Goal: Information Seeking & Learning: Find specific fact

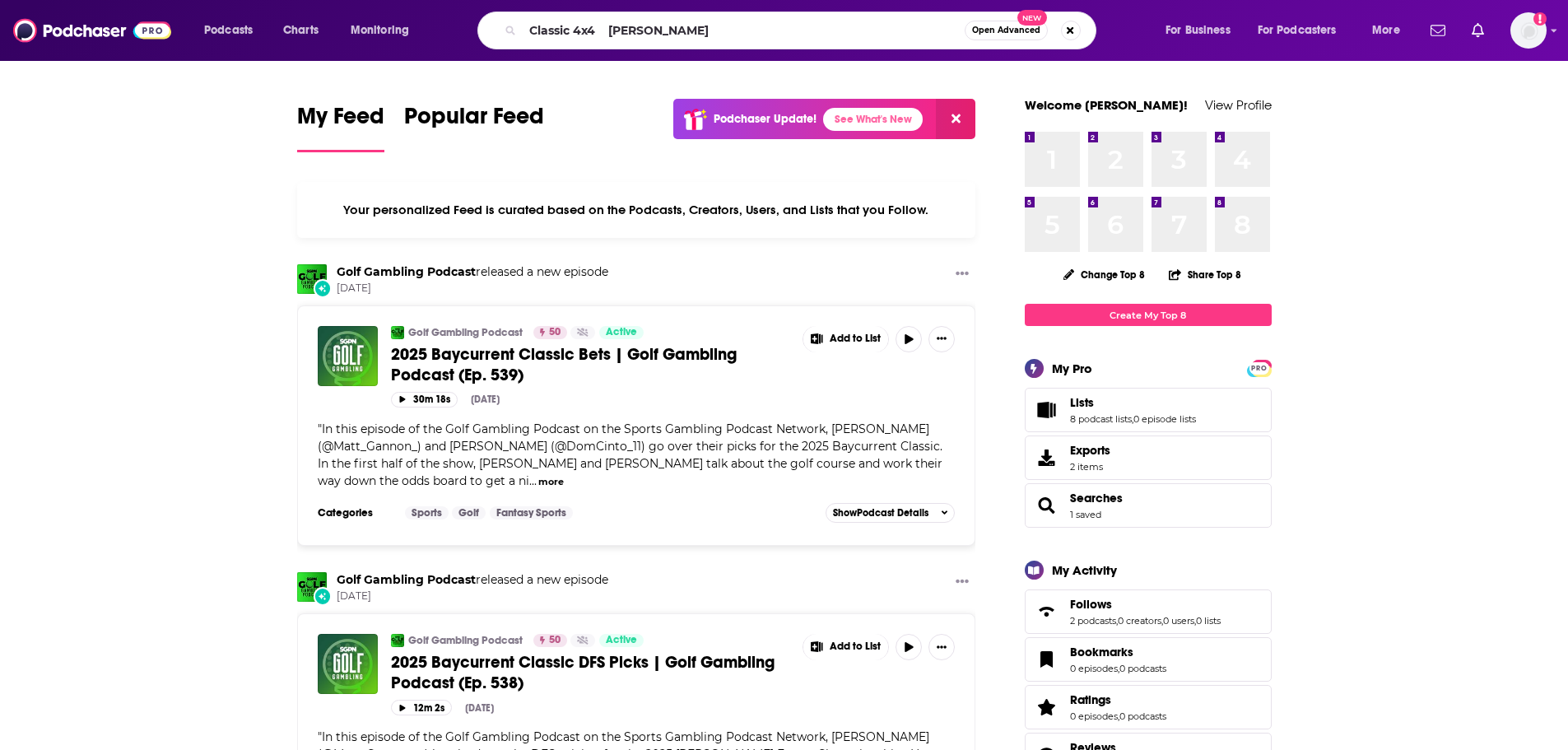
drag, startPoint x: 711, startPoint y: 20, endPoint x: 601, endPoint y: 35, distance: 111.0
click at [601, 35] on input "Classic 4x4 [PERSON_NAME]" at bounding box center [744, 30] width 442 height 26
type input "Classic 4x4"
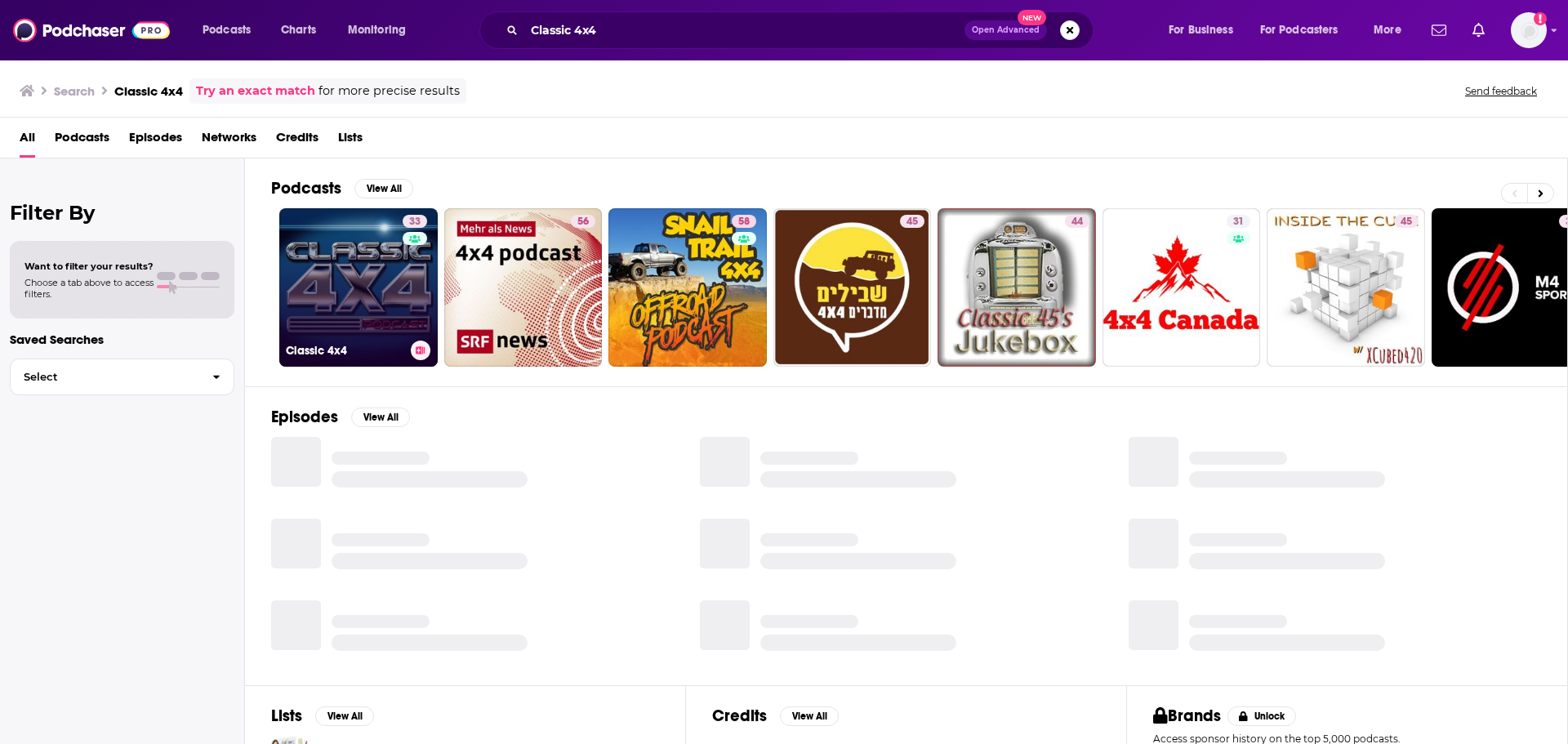
click at [354, 302] on link "33 Classic 4x4" at bounding box center [358, 287] width 158 height 158
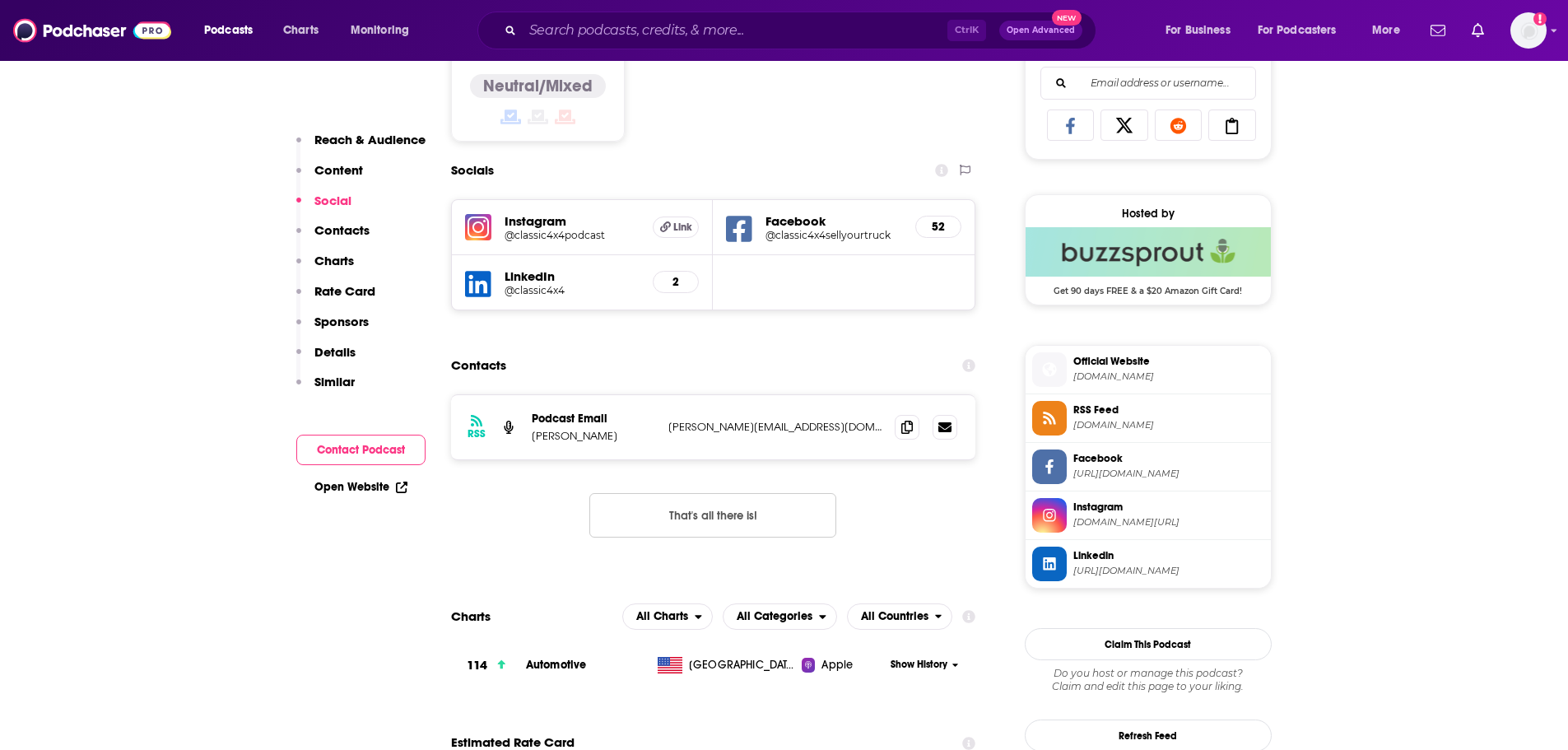
scroll to position [1068, 0]
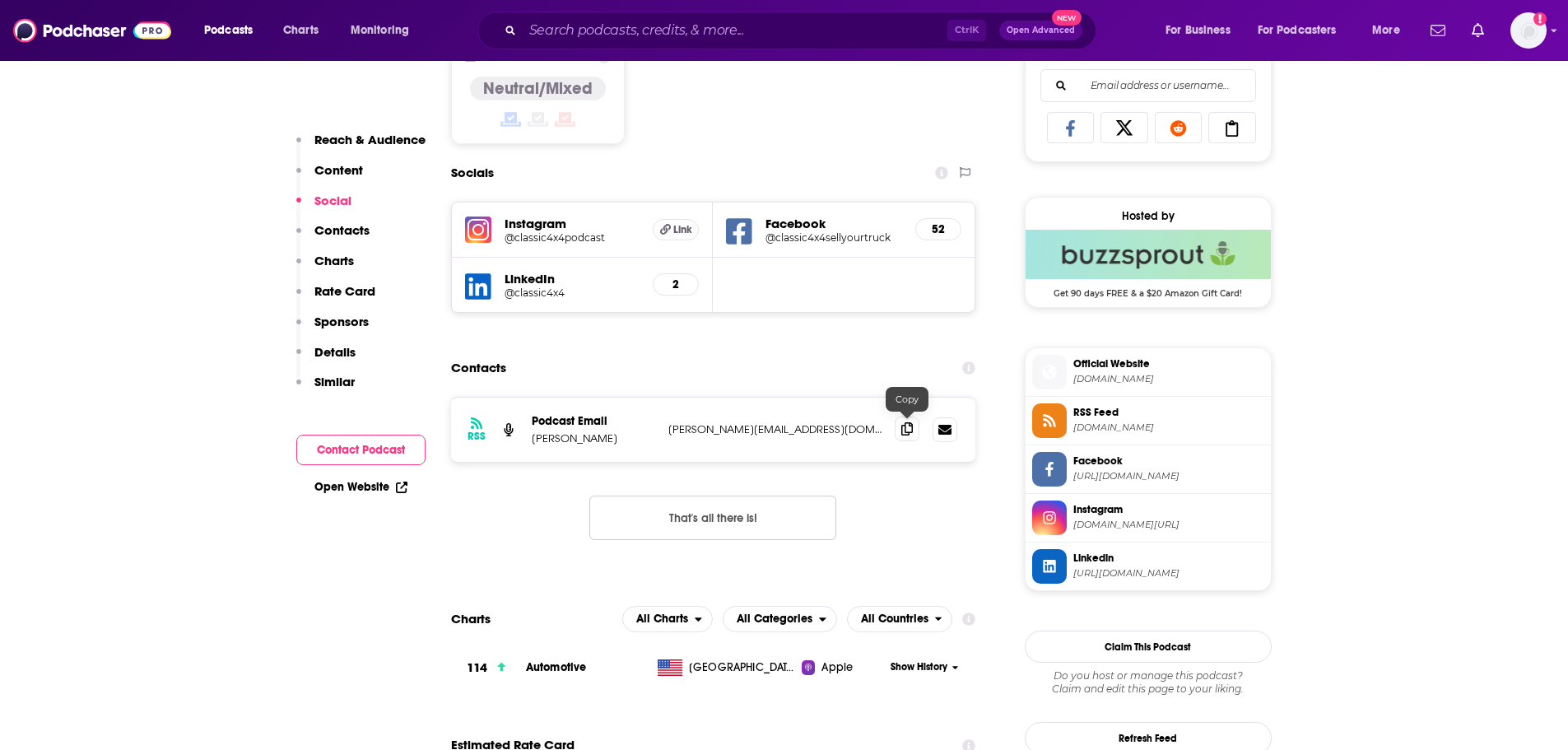
click at [907, 431] on icon at bounding box center [908, 428] width 12 height 13
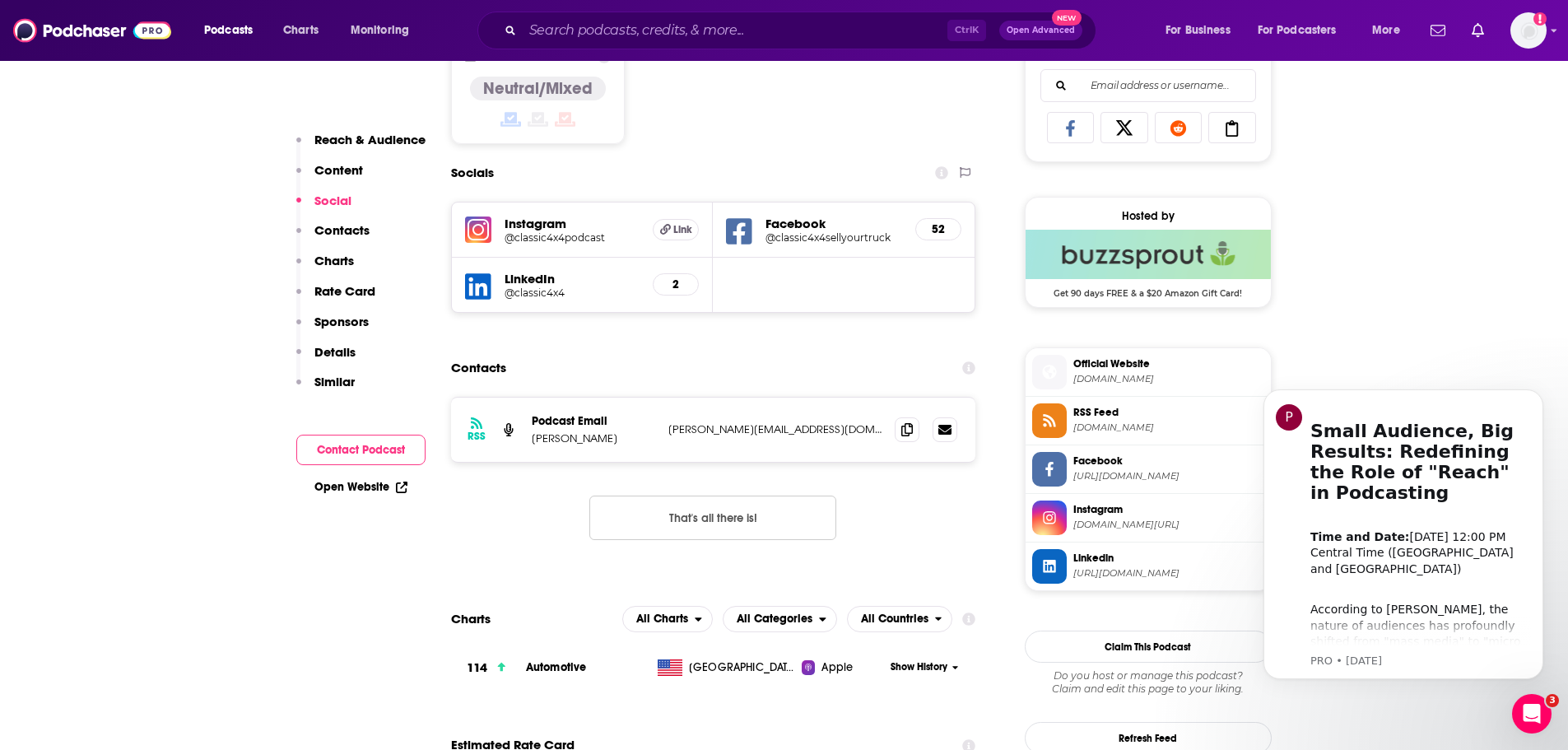
scroll to position [0, 0]
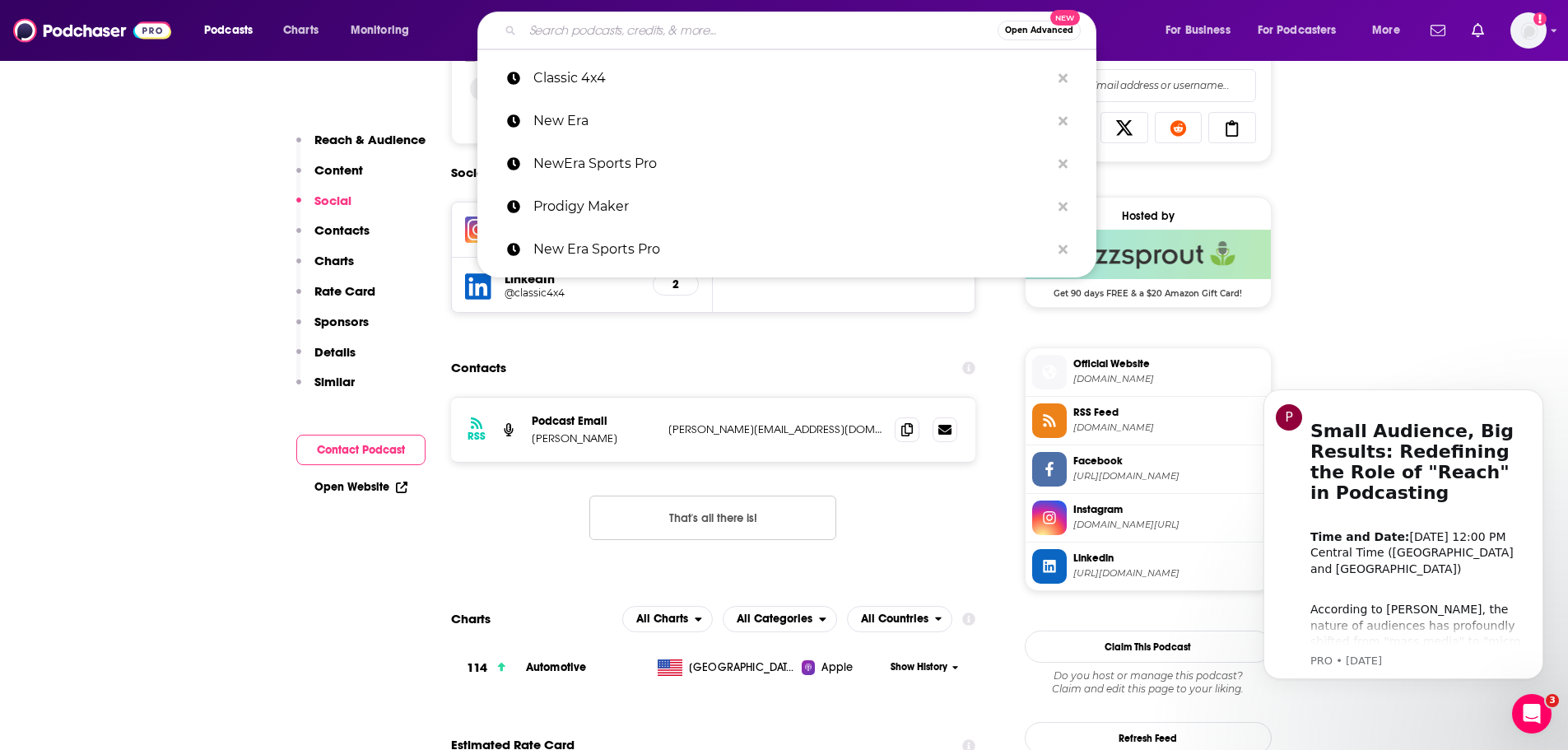
click at [573, 41] on input "Search podcasts, credits, & more..." at bounding box center [760, 30] width 475 height 26
paste input "AutoNatics for the Car Fanatics"
type input "AutoNatics for the Car Fanatics"
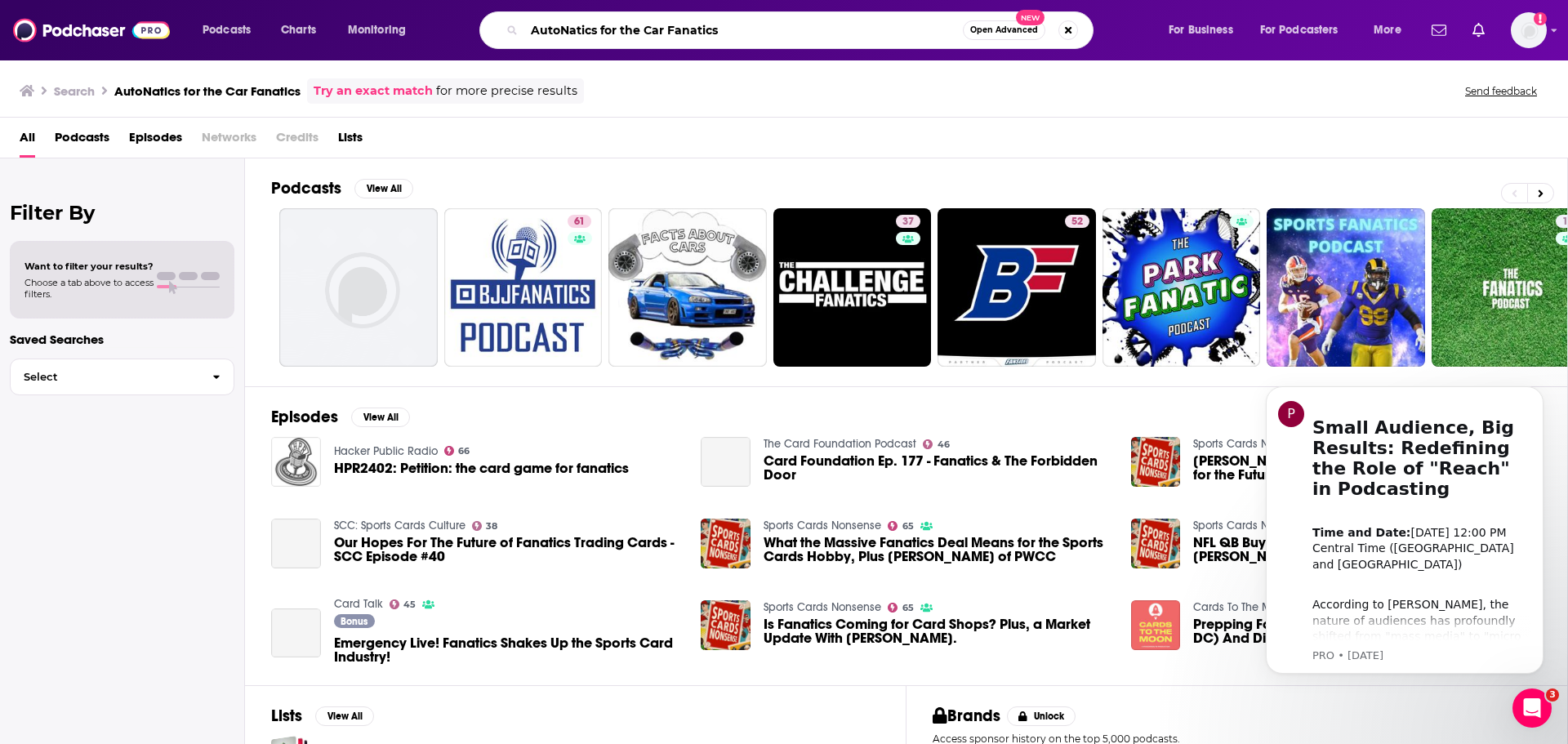
drag, startPoint x: 795, startPoint y: 29, endPoint x: 597, endPoint y: 34, distance: 198.1
click at [597, 34] on input "AutoNatics for the Car Fanatics" at bounding box center [743, 30] width 438 height 26
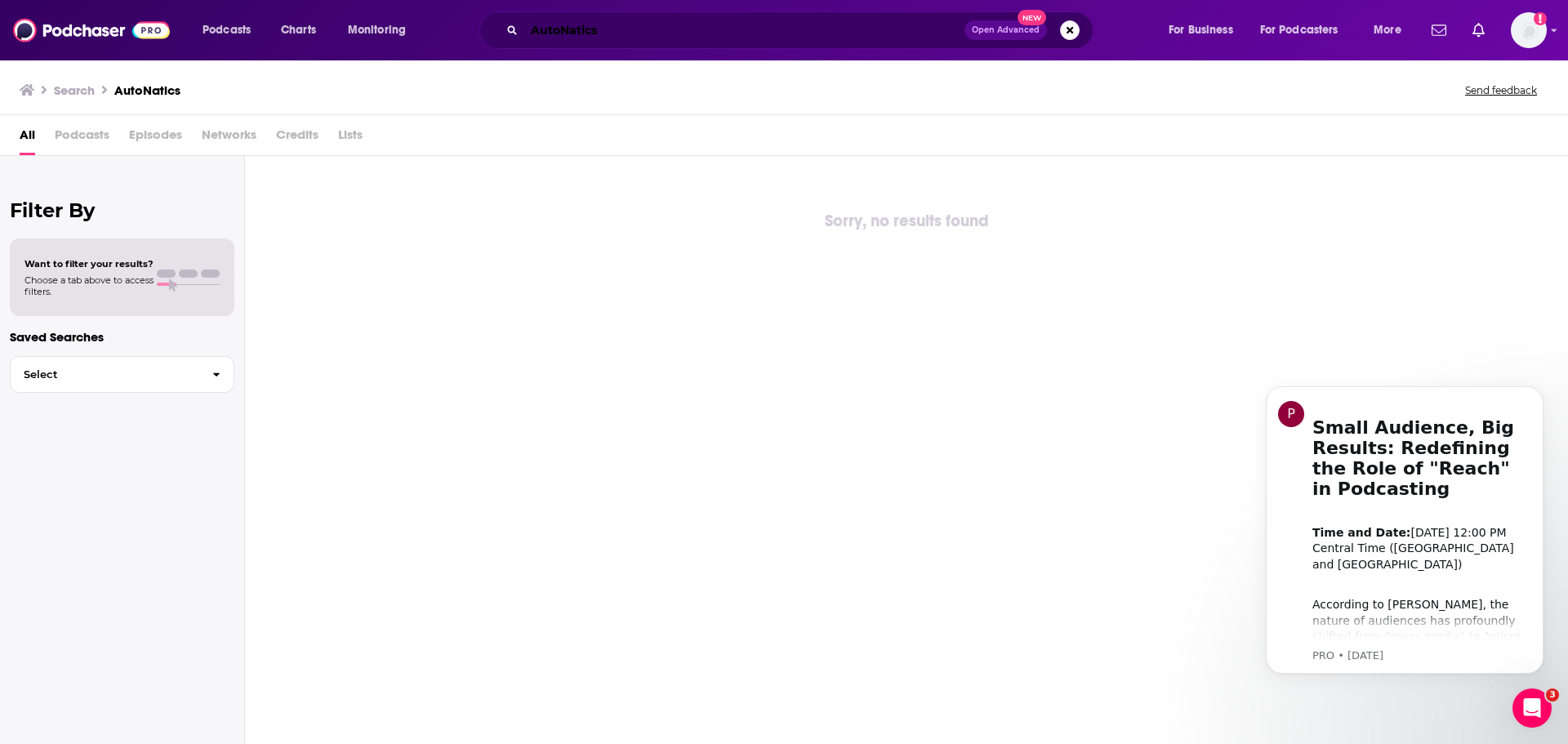
click at [594, 28] on input "AutoNatics" at bounding box center [744, 30] width 440 height 26
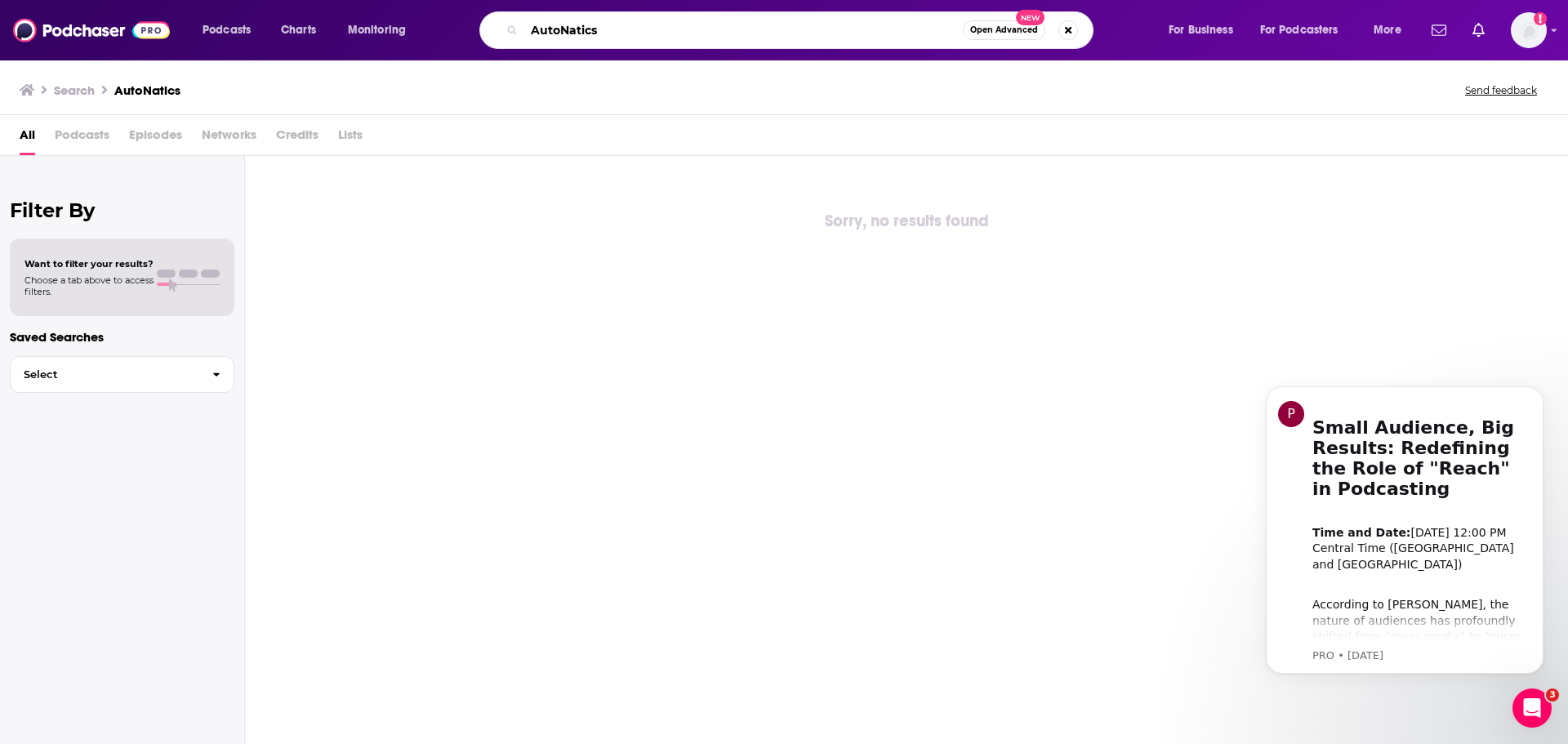
click at [594, 28] on input "AutoNatics" at bounding box center [743, 30] width 438 height 26
paste input "for the Car Fanatics"
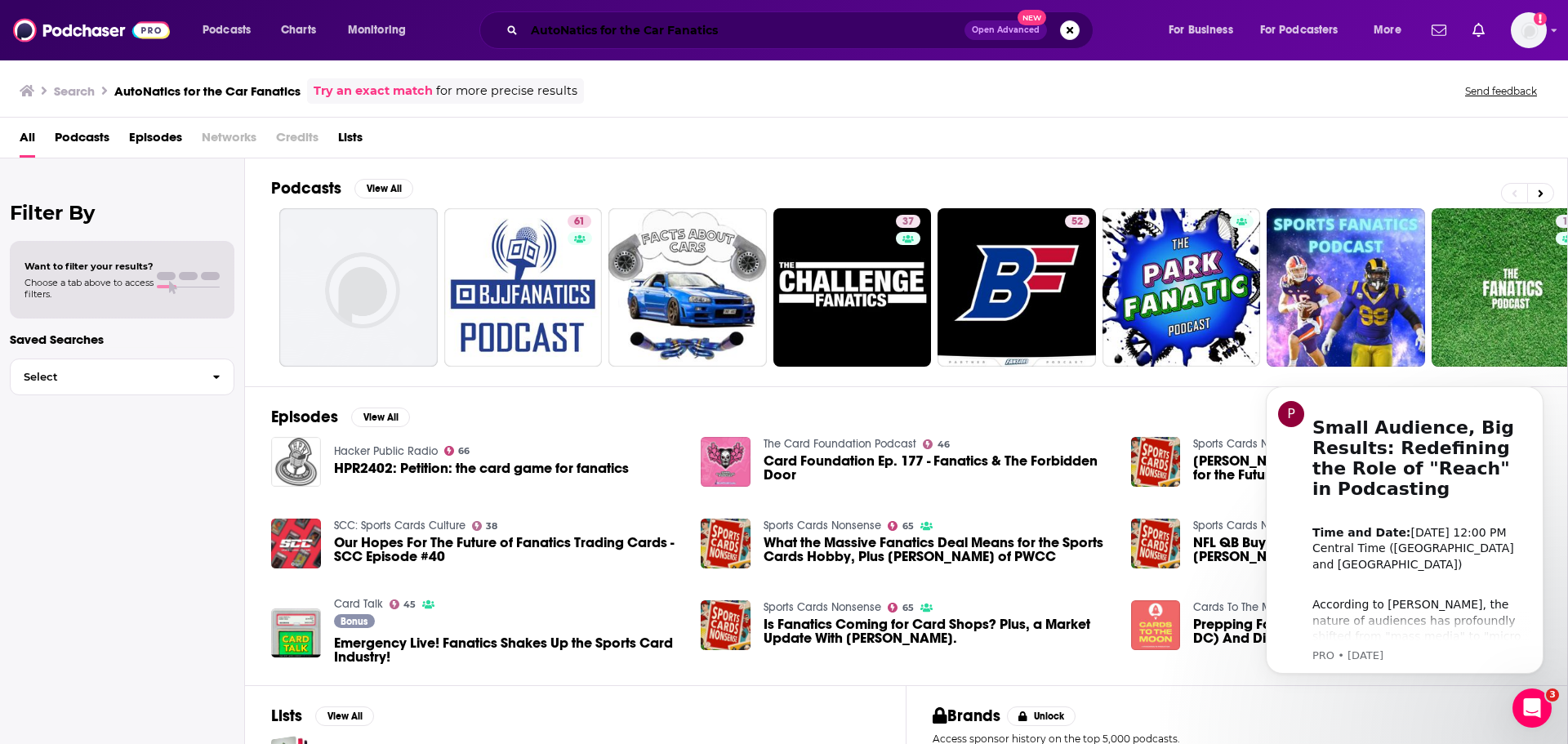
click at [593, 36] on input "AutoNatics for the Car Fanatics" at bounding box center [744, 30] width 440 height 26
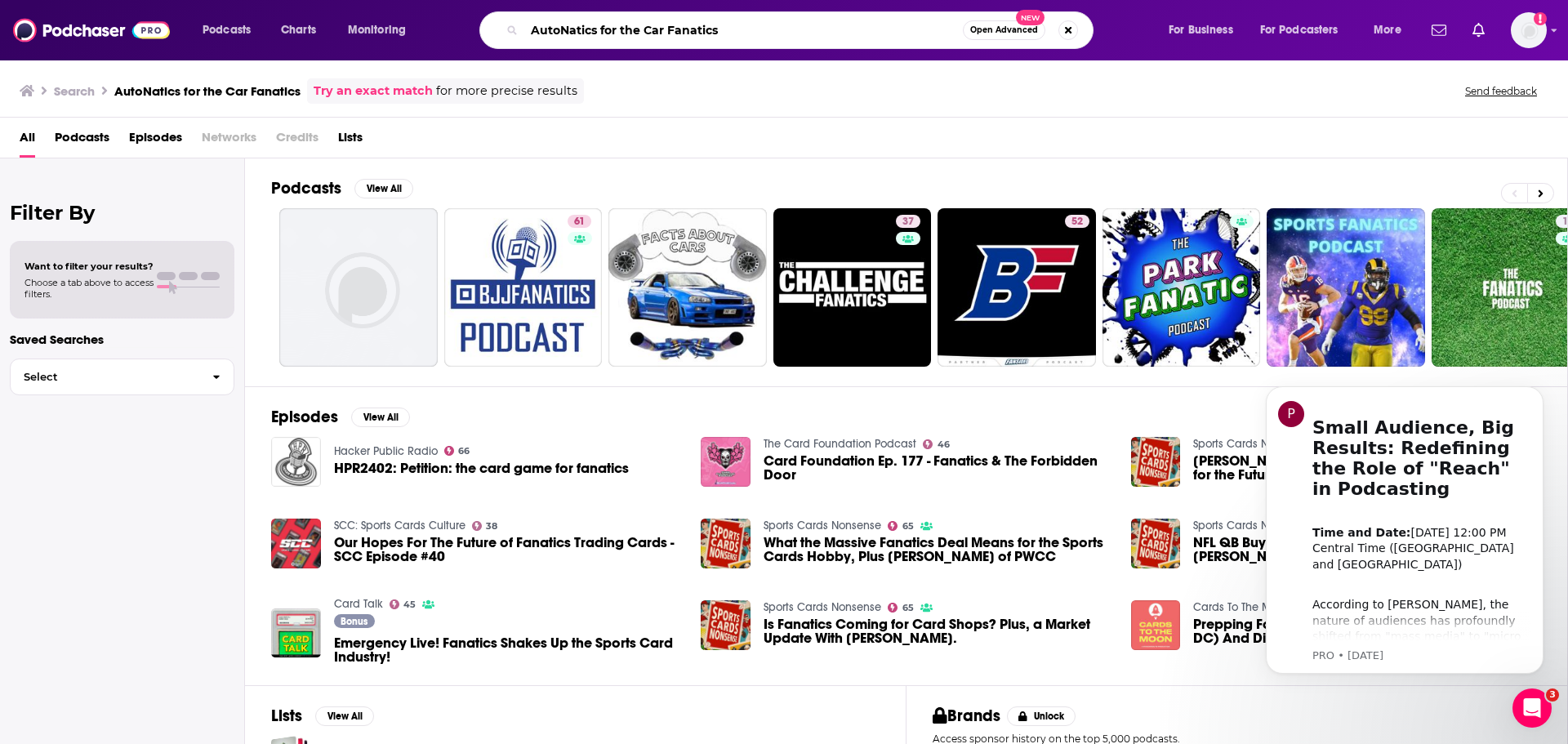
click at [593, 36] on input "AutoNatics for the Car Fanatics" at bounding box center [743, 30] width 438 height 26
paste input "[PERSON_NAME]"
type input "[PERSON_NAME]"
